Goal: Transaction & Acquisition: Purchase product/service

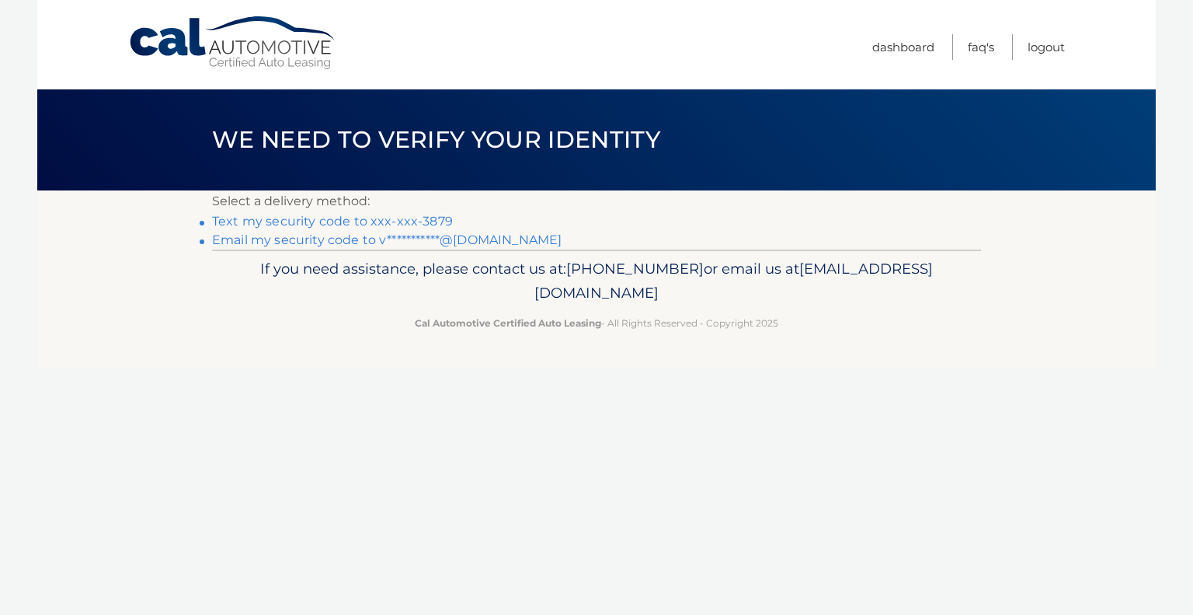
click at [298, 225] on link "Text my security code to xxx-xxx-3879" at bounding box center [332, 221] width 241 height 15
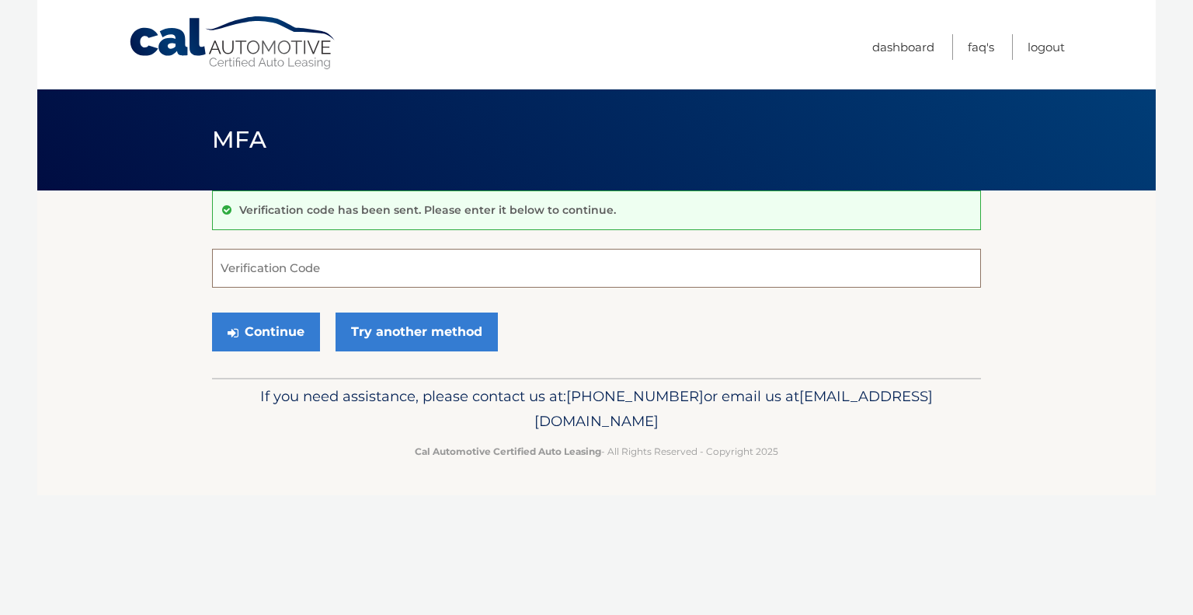
click at [298, 263] on input "Verification Code" at bounding box center [596, 268] width 769 height 39
type input "022968"
click at [263, 334] on button "Continue" at bounding box center [266, 331] width 108 height 39
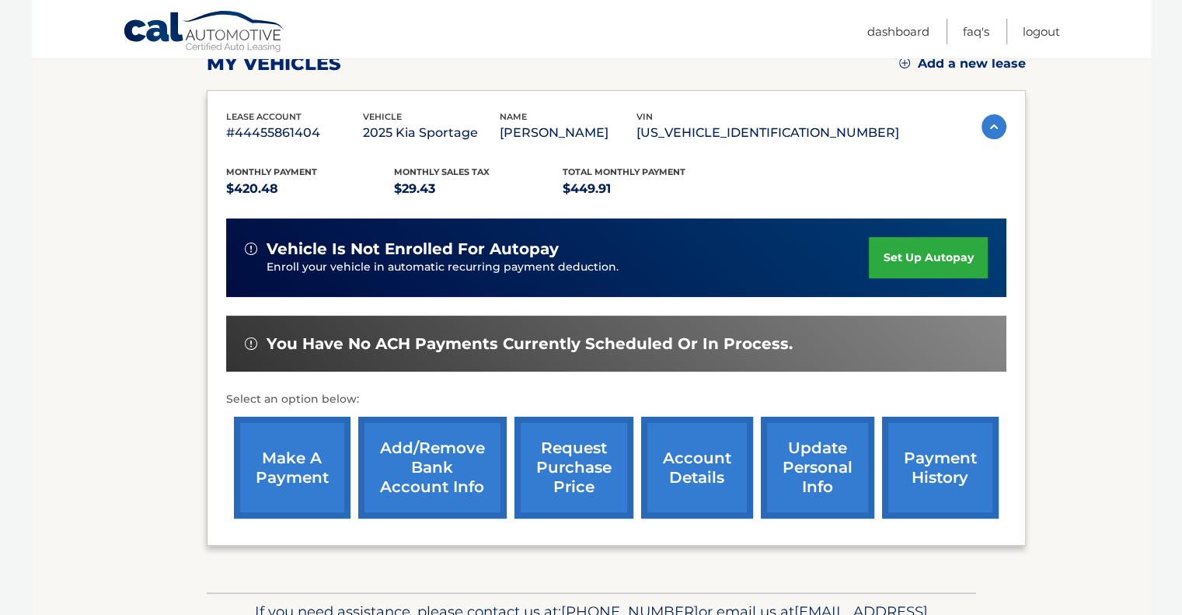
scroll to position [233, 0]
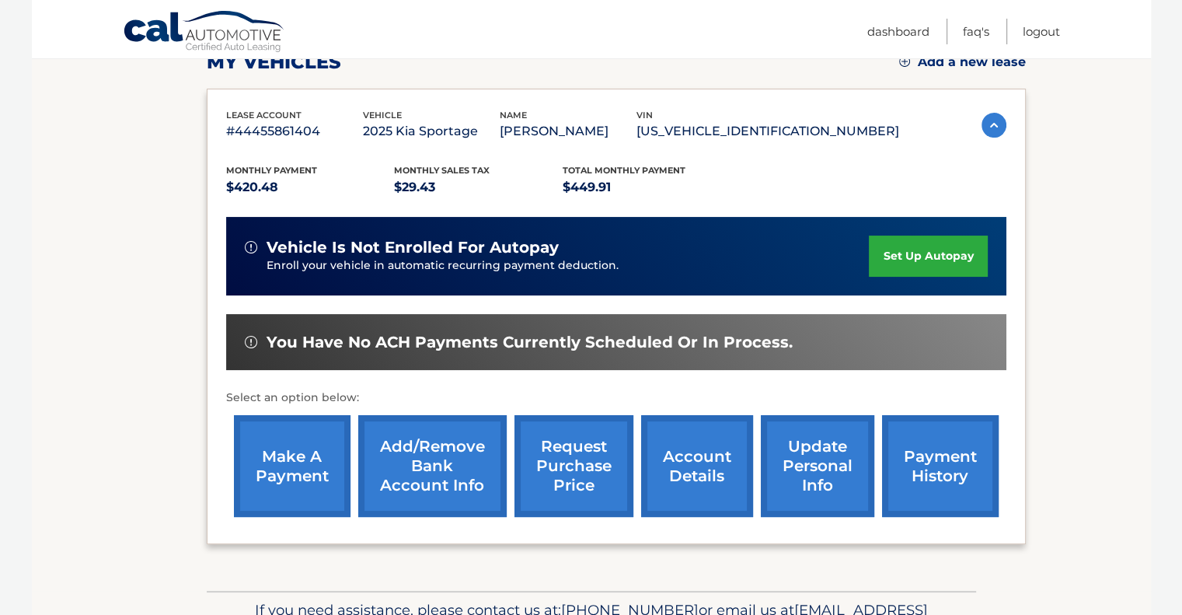
click at [286, 453] on link "make a payment" at bounding box center [292, 466] width 117 height 102
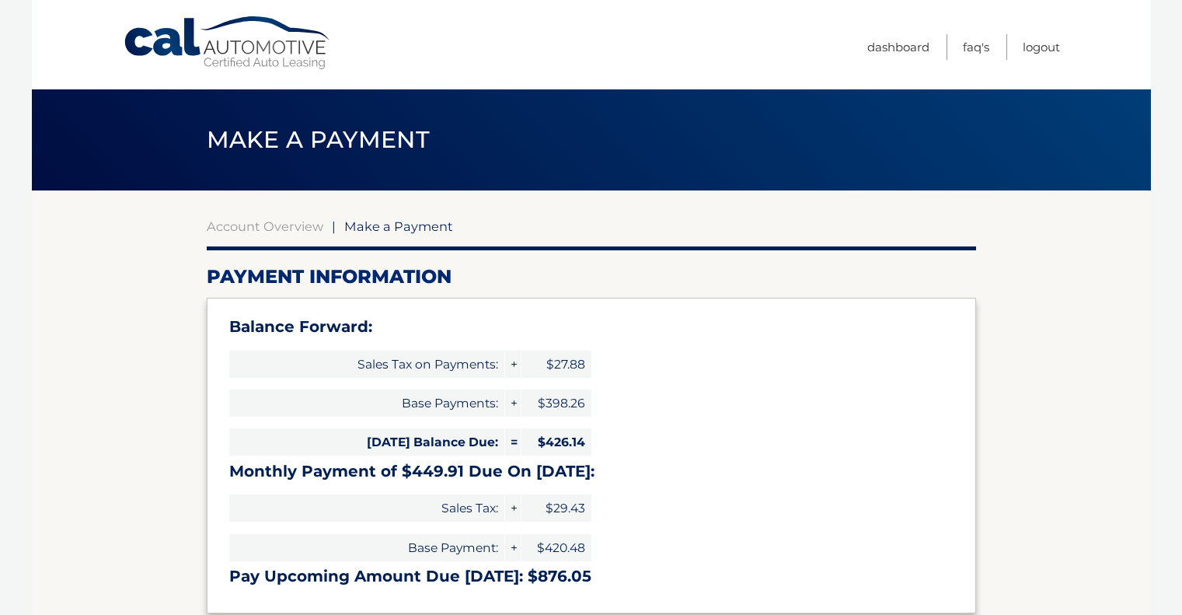
select select "NTJiZDdhOGYtNjY4NC00NWVjLTk3NjgtNzcwMDJjZjliZjNk"
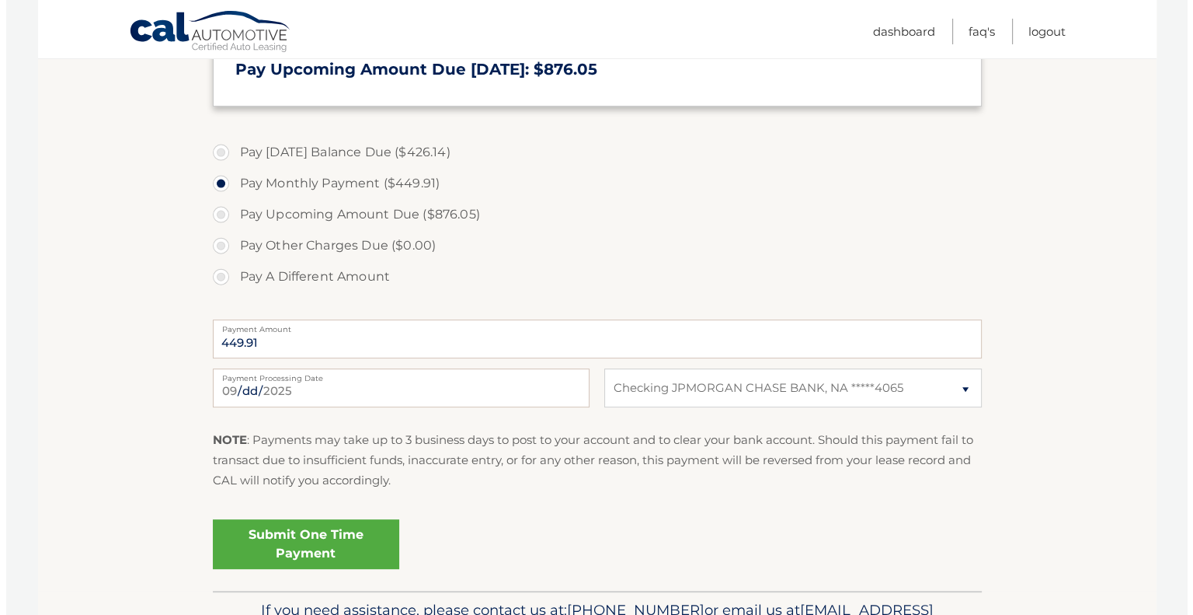
scroll to position [600, 0]
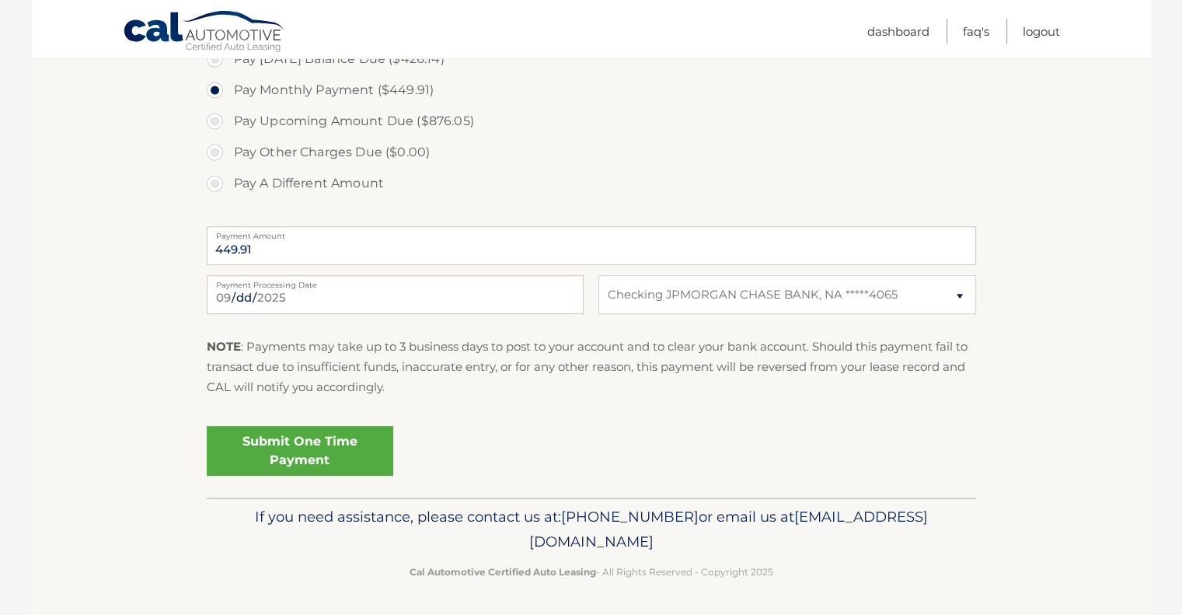
click at [320, 448] on link "Submit One Time Payment" at bounding box center [300, 451] width 186 height 50
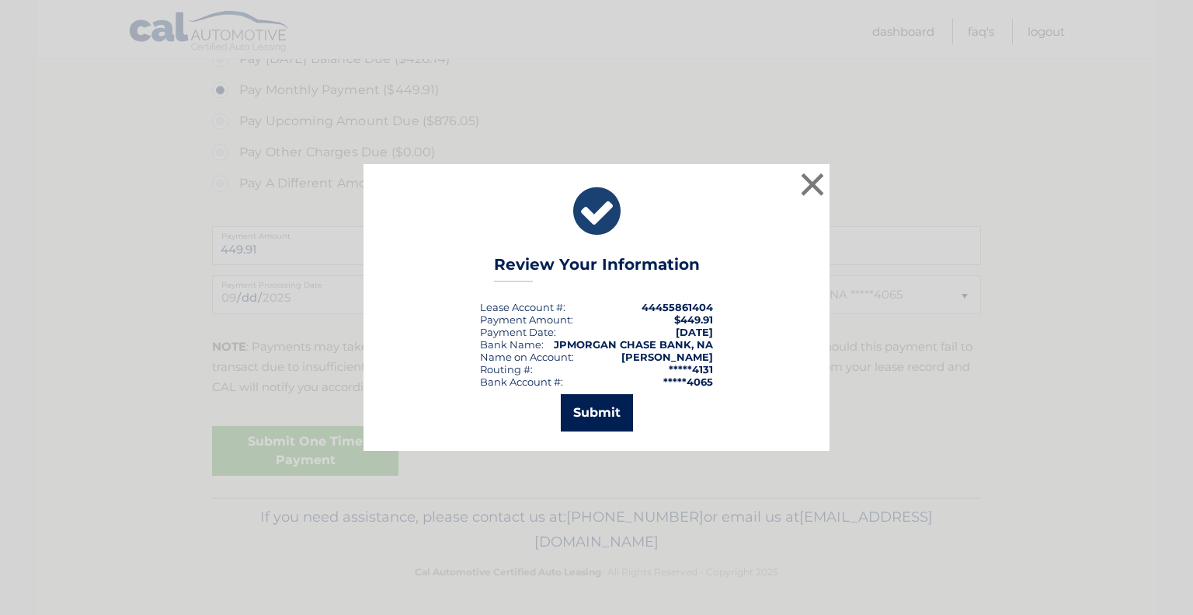
click at [618, 408] on button "Submit" at bounding box center [597, 412] width 72 height 37
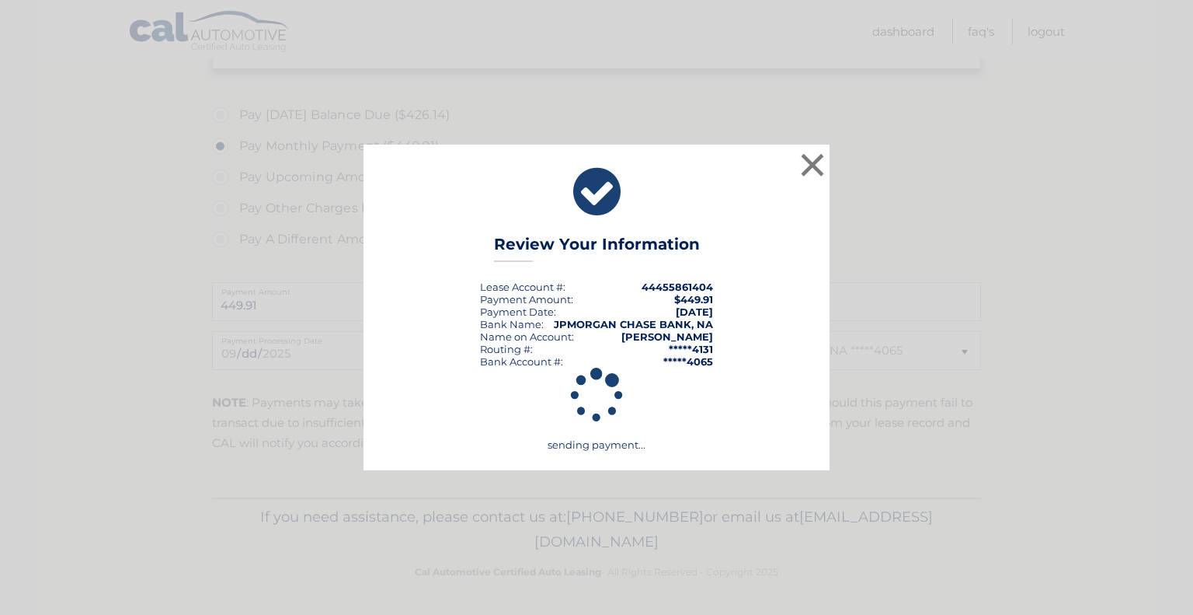
click at [659, 337] on strong "Elizabeth Valdes" at bounding box center [668, 336] width 92 height 12
click at [657, 340] on div "× Review Your Information Lease Account #: 44455861404 Payment Amount: $449.91 …" at bounding box center [597, 307] width 466 height 326
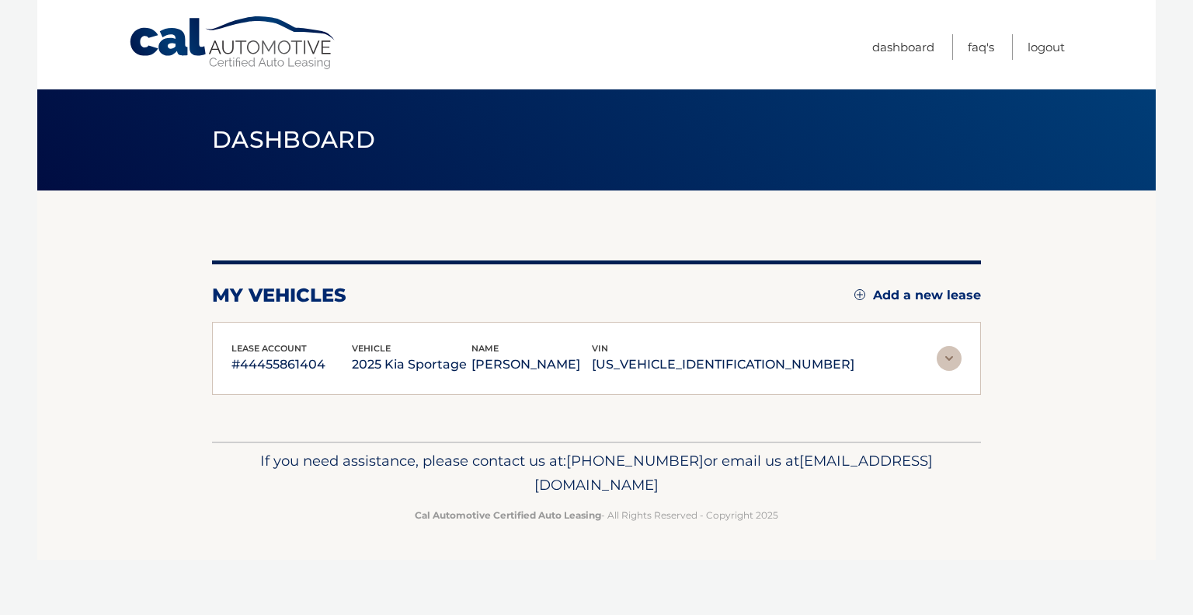
click at [592, 341] on div "name [PERSON_NAME]" at bounding box center [532, 358] width 120 height 35
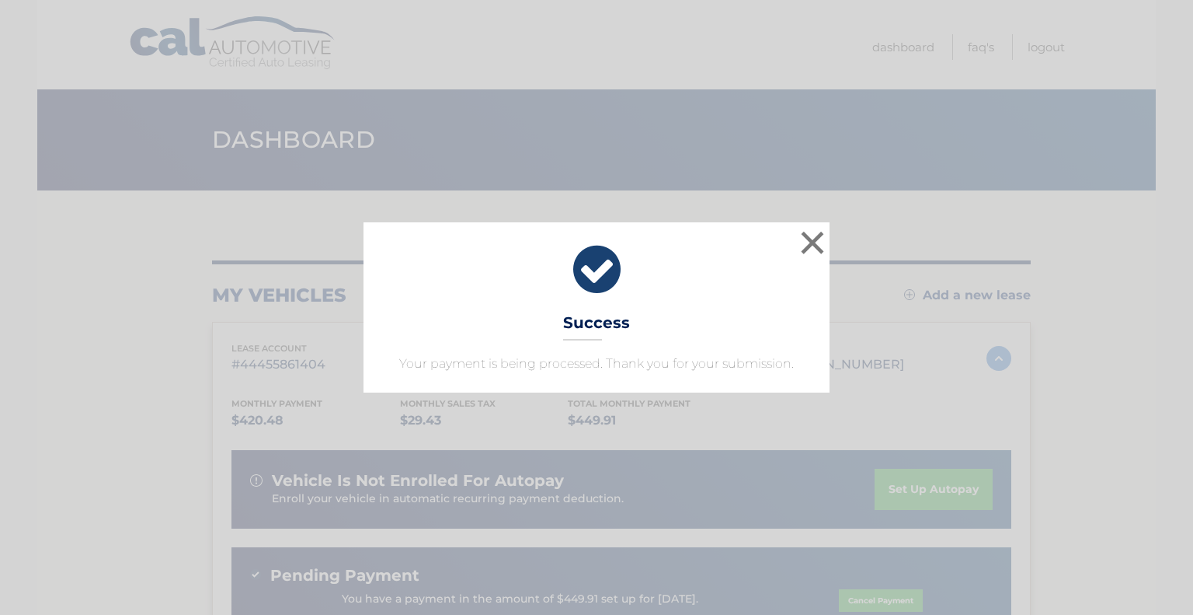
click at [657, 340] on div "× Success Your payment is being processed. Thank you for your submission." at bounding box center [597, 306] width 466 height 169
click at [884, 262] on div "× Success Your payment is being processed. Thank you for your submission." at bounding box center [596, 306] width 1181 height 169
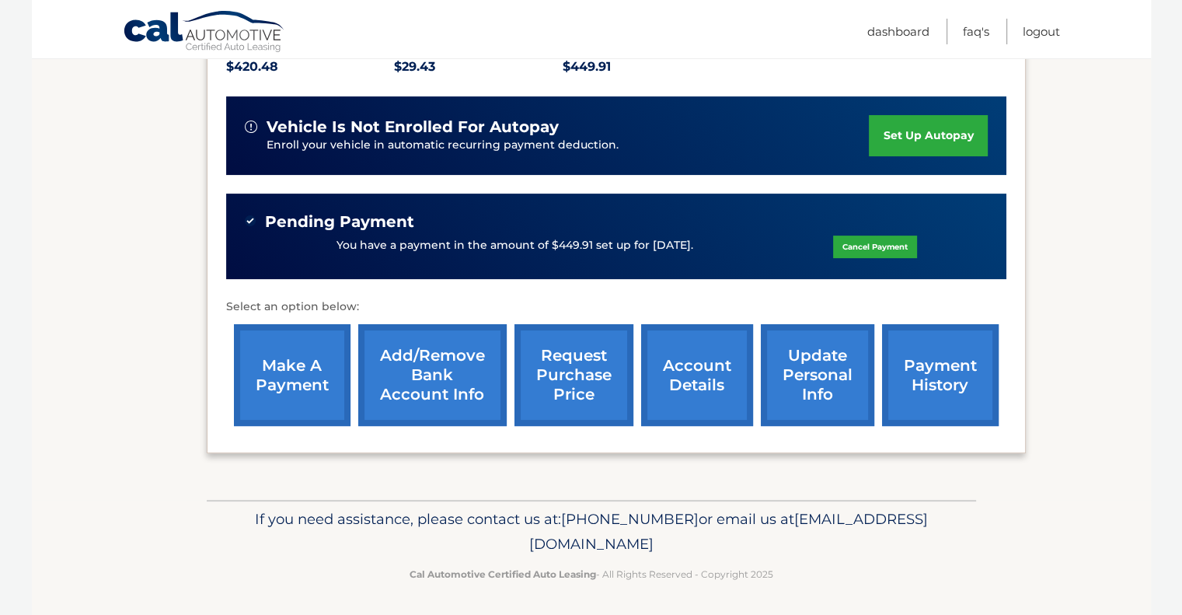
scroll to position [354, 0]
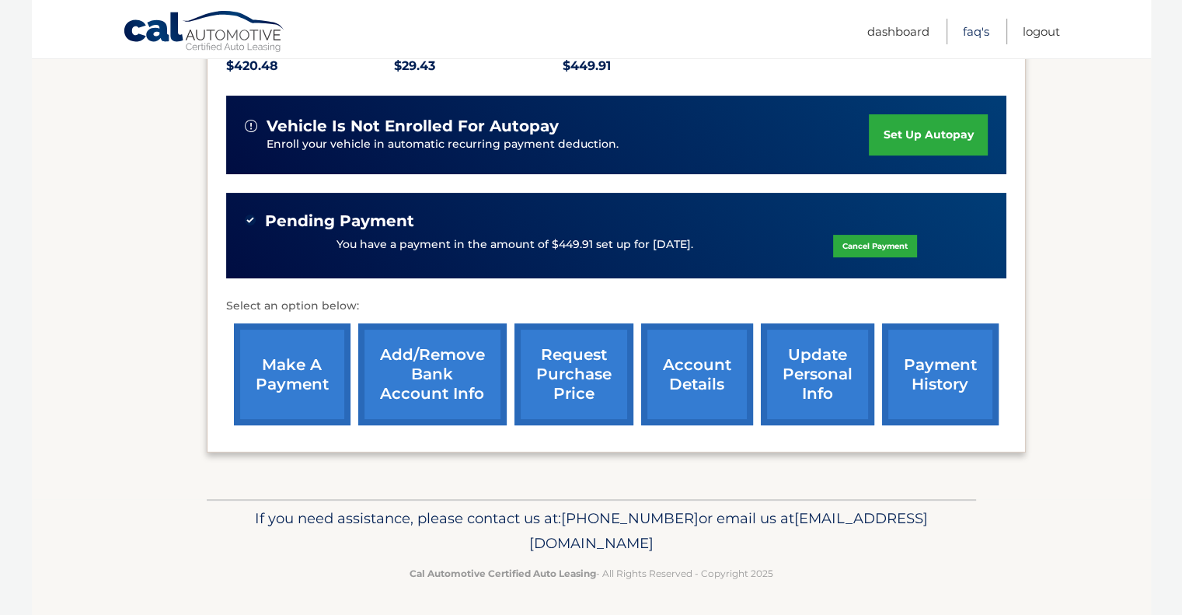
click at [977, 35] on link "FAQ's" at bounding box center [976, 32] width 26 height 26
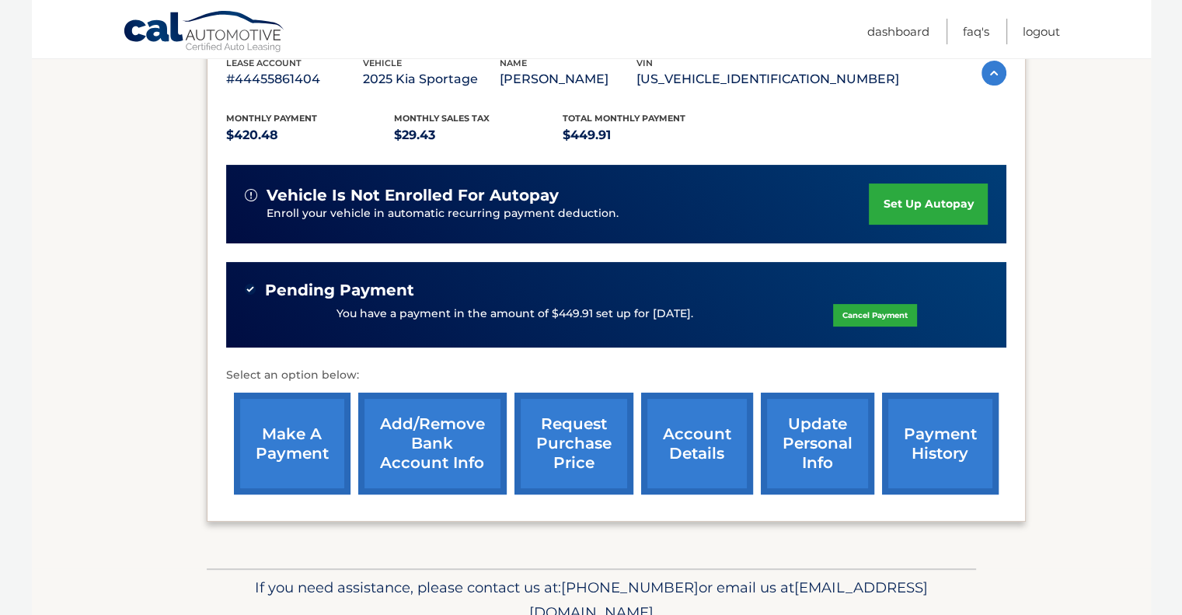
scroll to position [354, 0]
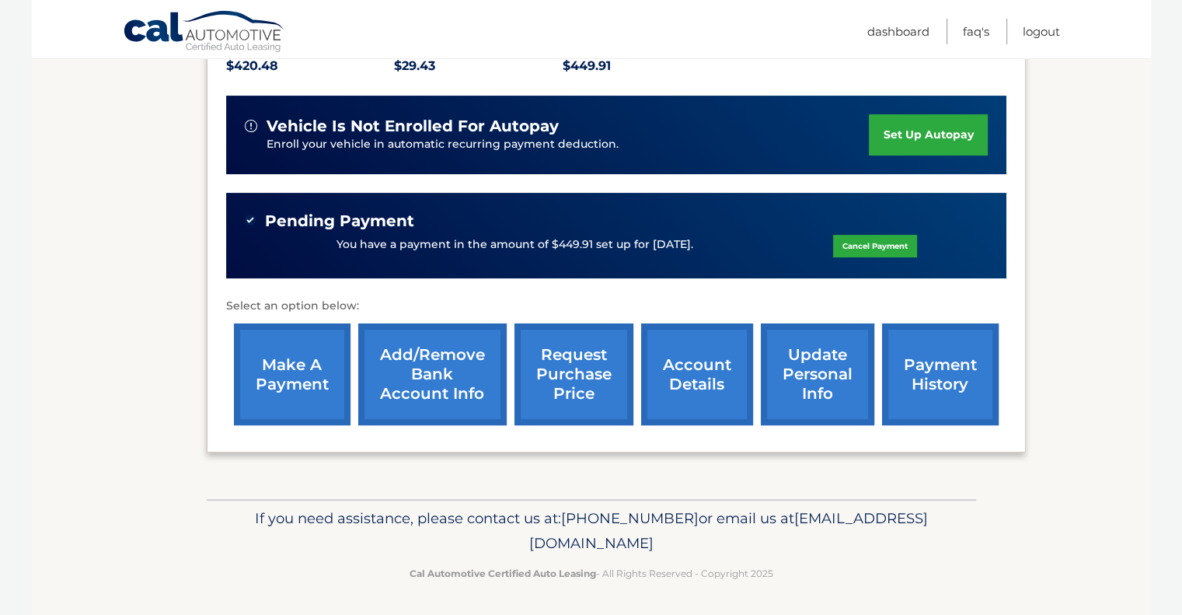
click at [286, 379] on link "make a payment" at bounding box center [292, 374] width 117 height 102
click at [891, 247] on link "Cancel Payment" at bounding box center [875, 246] width 84 height 23
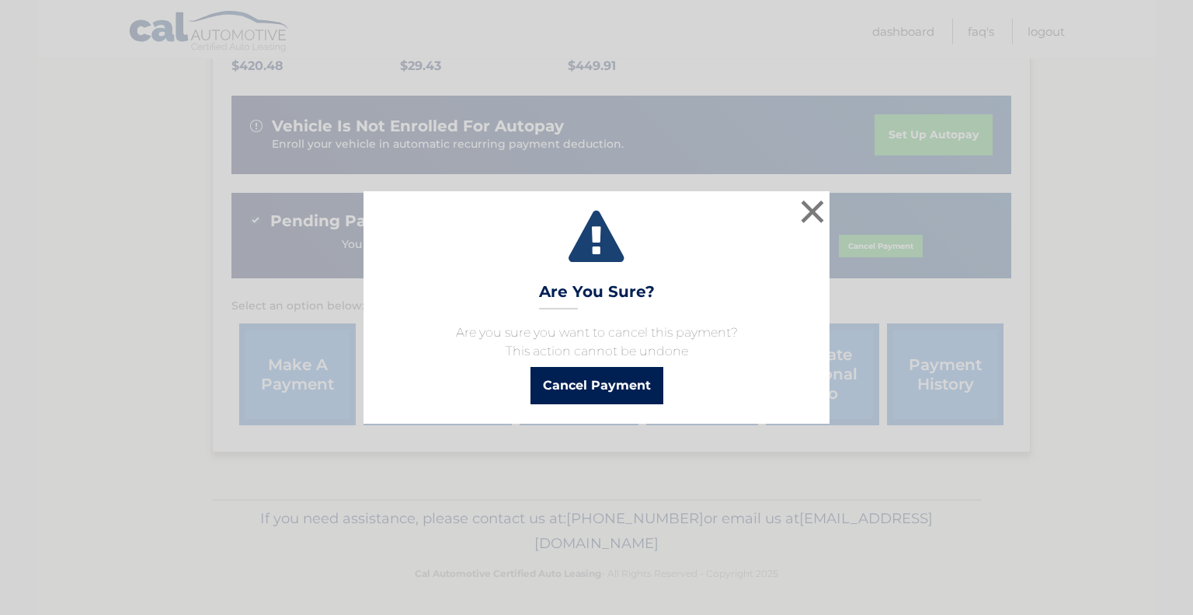
click at [626, 382] on button "Cancel Payment" at bounding box center [597, 385] width 133 height 37
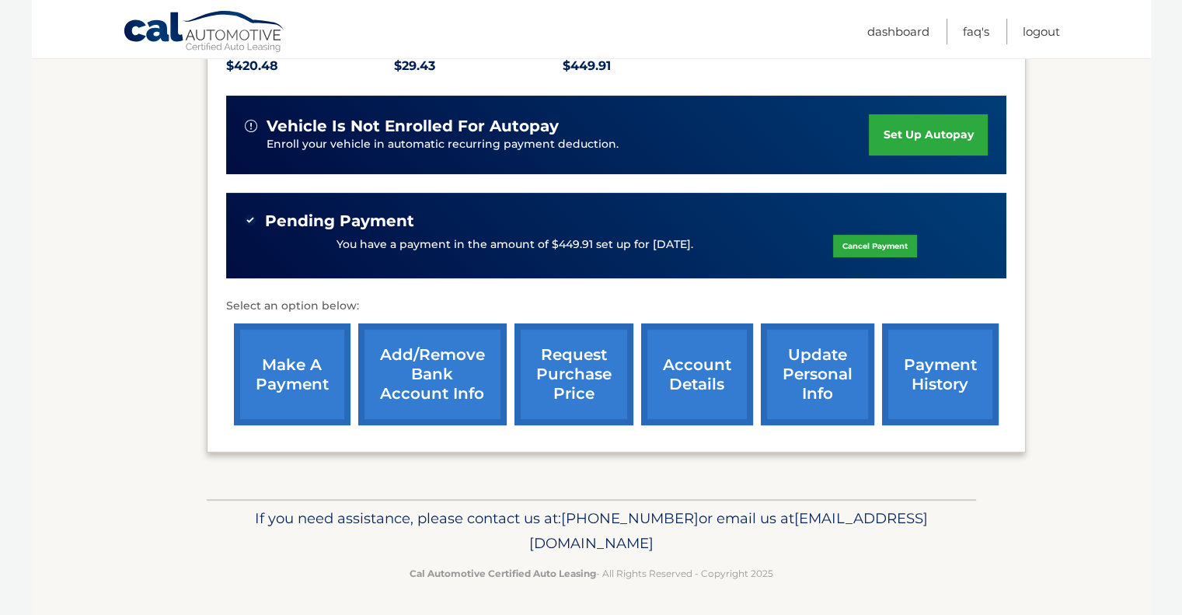
click at [286, 359] on link "make a payment" at bounding box center [292, 374] width 117 height 102
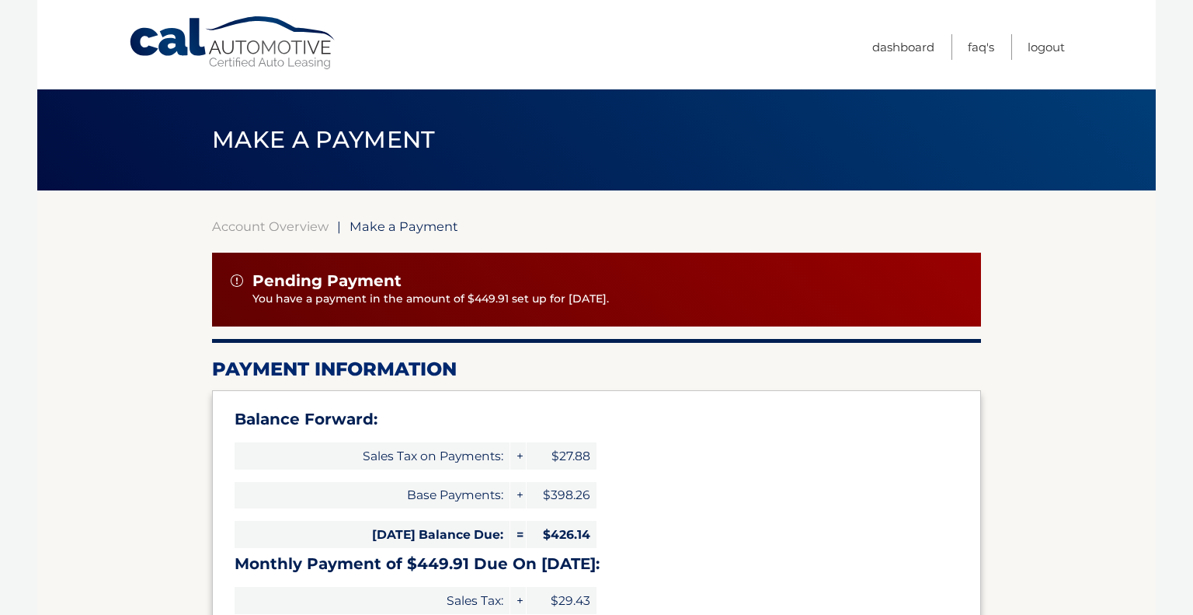
select select "NTJiZDdhOGYtNjY4NC00NWVjLTk3NjgtNzcwMDJjZjliZjNk"
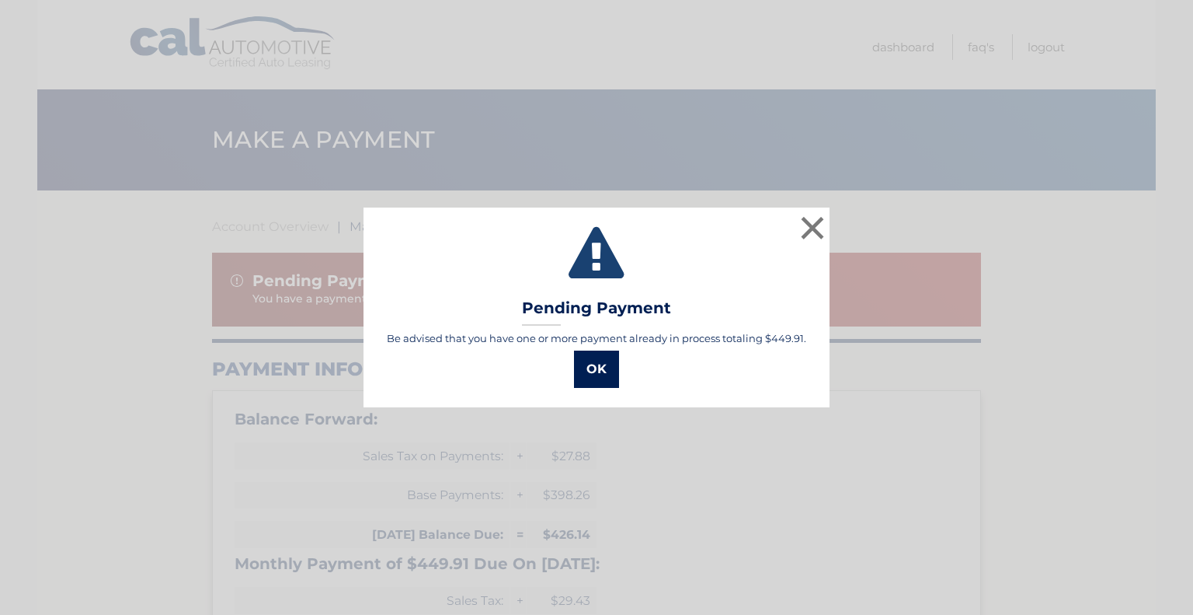
click at [601, 377] on button "OK" at bounding box center [596, 368] width 45 height 37
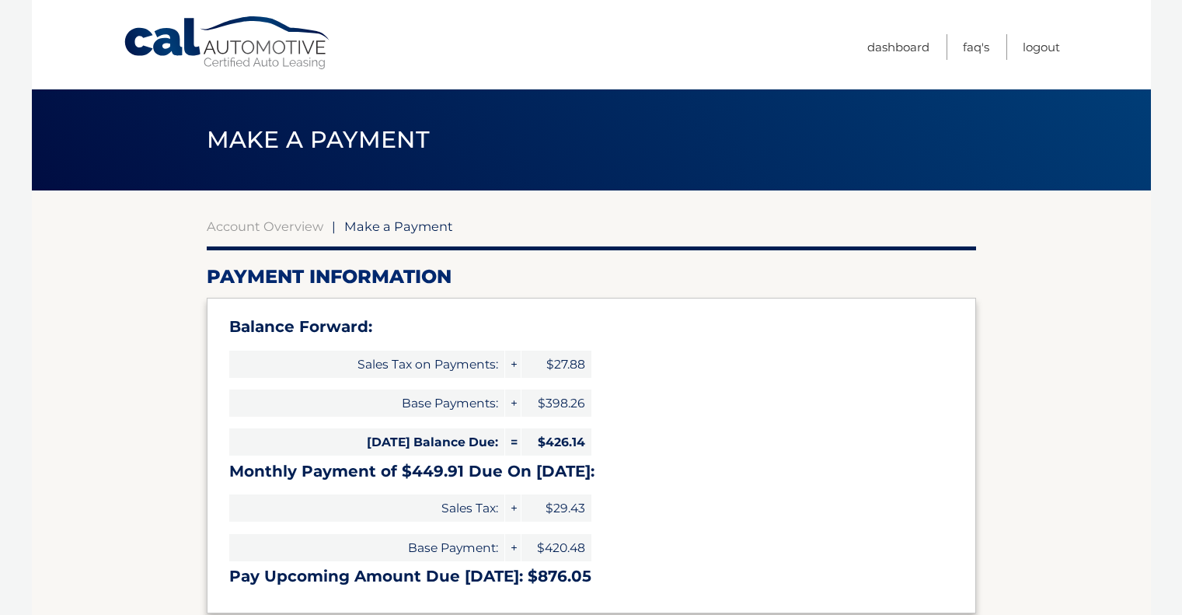
select select "NTJiZDdhOGYtNjY4NC00NWVjLTk3NjgtNzcwMDJjZjliZjNk"
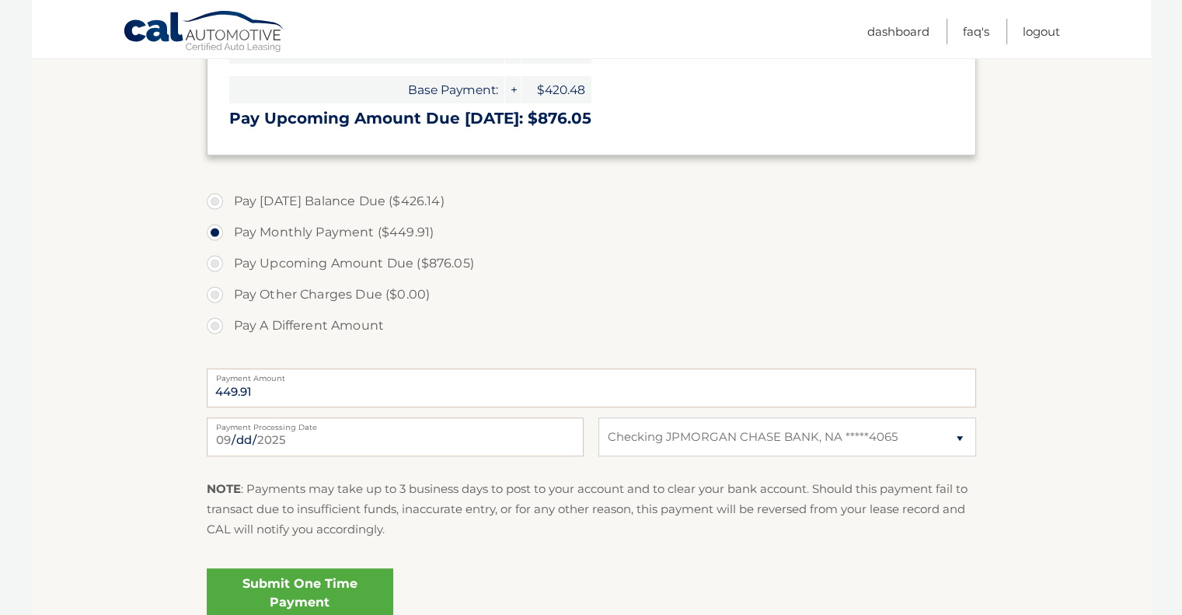
scroll to position [466, 0]
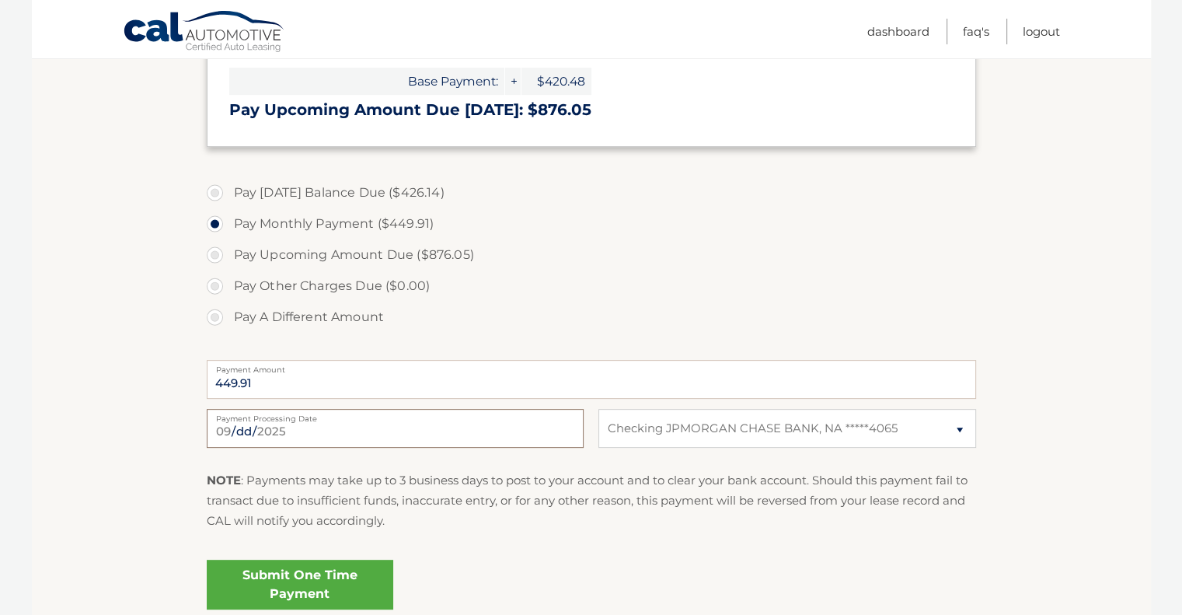
click at [333, 438] on input "2025-09-25" at bounding box center [395, 428] width 377 height 39
click at [289, 584] on link "Submit One Time Payment" at bounding box center [300, 584] width 186 height 50
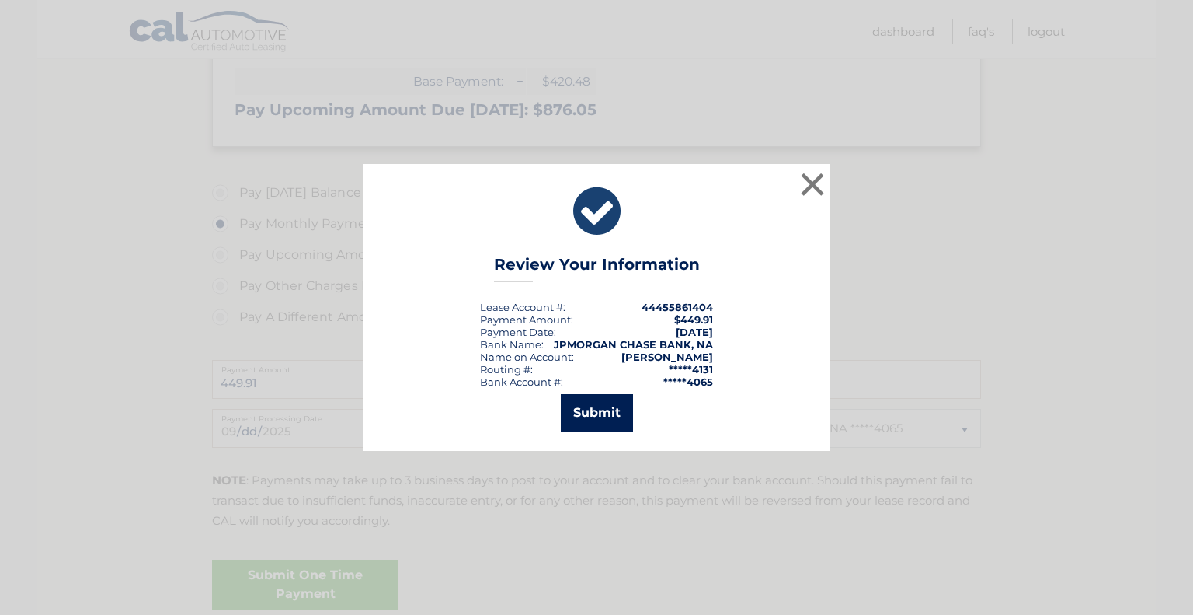
click at [600, 408] on button "Submit" at bounding box center [597, 412] width 72 height 37
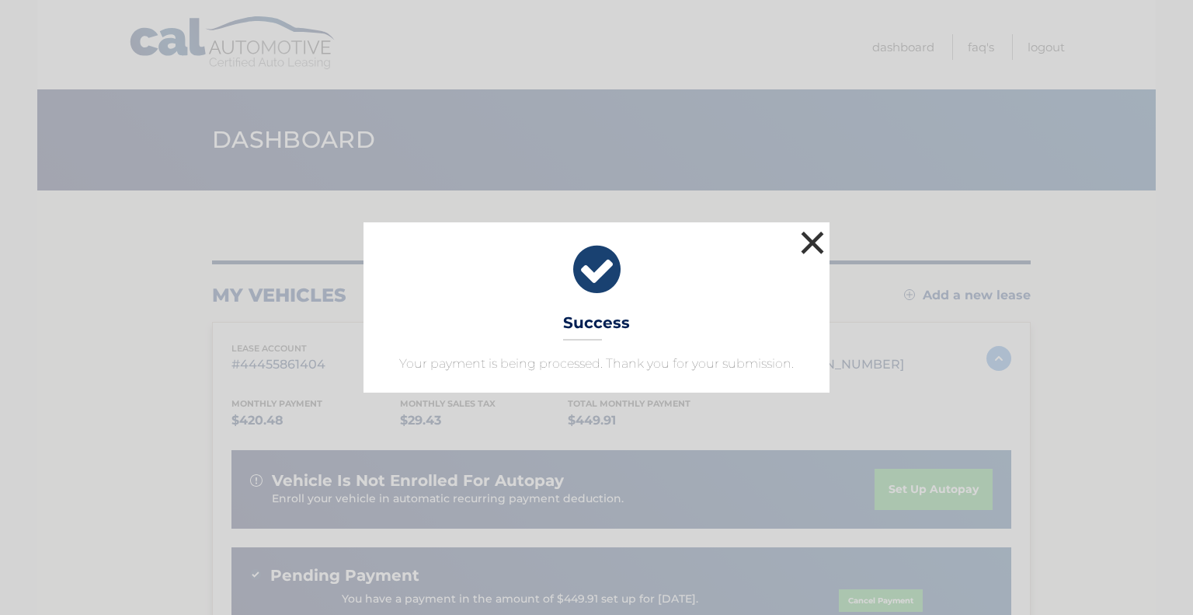
click at [816, 244] on button "×" at bounding box center [812, 242] width 31 height 31
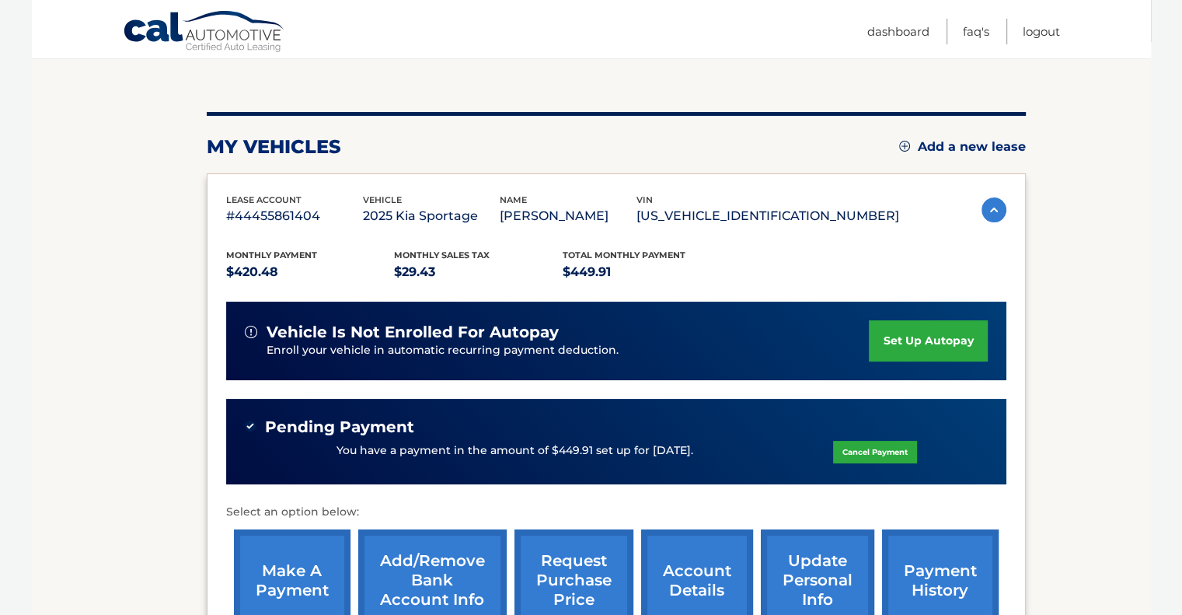
scroll to position [155, 0]
